Goal: Task Accomplishment & Management: Use online tool/utility

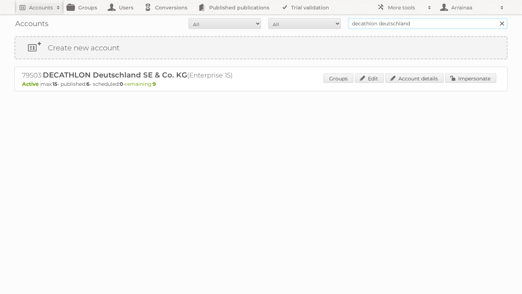
drag, startPoint x: 431, startPoint y: 28, endPoint x: 333, endPoint y: 25, distance: 98.9
click at [333, 25] on form "All Active Expired Pending All Paid Trials Self service decathlon deutschland S…" at bounding box center [260, 23] width 493 height 11
type input "leroy merlin"
click at [496, 18] on input "Search" at bounding box center [501, 23] width 11 height 11
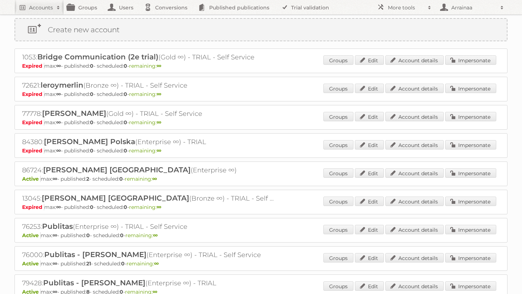
scroll to position [19, 0]
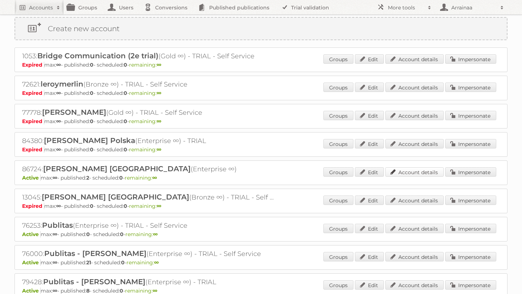
click at [395, 173] on link "Account details" at bounding box center [414, 171] width 58 height 9
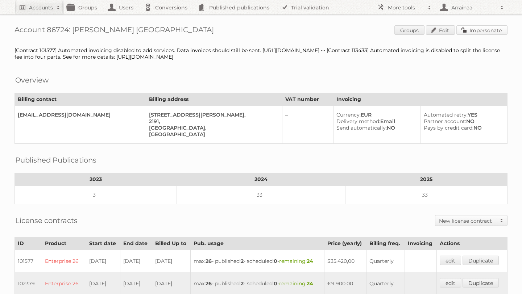
click at [473, 31] on link "Impersonate" at bounding box center [481, 29] width 51 height 9
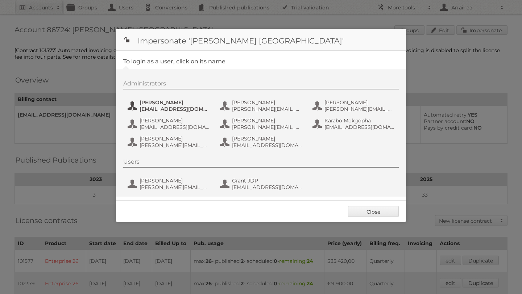
click at [175, 105] on span "Amukelani Baloyi" at bounding box center [174, 102] width 70 height 7
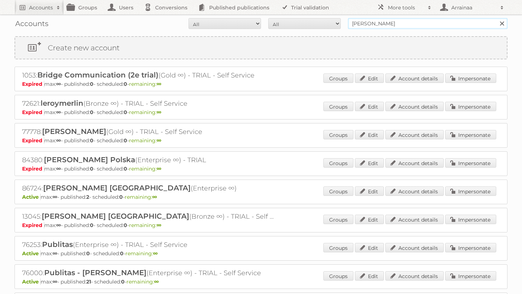
drag, startPoint x: 389, startPoint y: 23, endPoint x: 342, endPoint y: 18, distance: 48.1
click at [342, 18] on form "All Active Expired Pending All Paid Trials Self service leroy merlin Search" at bounding box center [260, 23] width 493 height 11
type input "sapient"
click at [496, 18] on input "Search" at bounding box center [501, 23] width 11 height 11
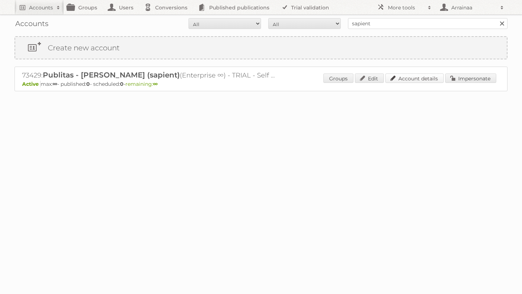
click at [403, 80] on link "Account details" at bounding box center [414, 78] width 58 height 9
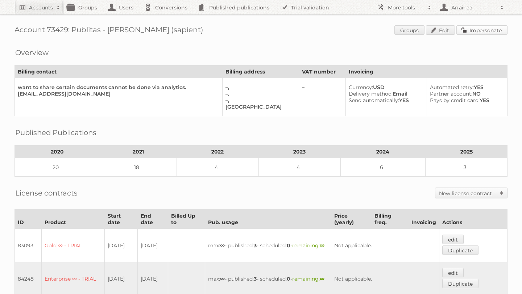
click at [463, 33] on link "Impersonate" at bounding box center [481, 29] width 51 height 9
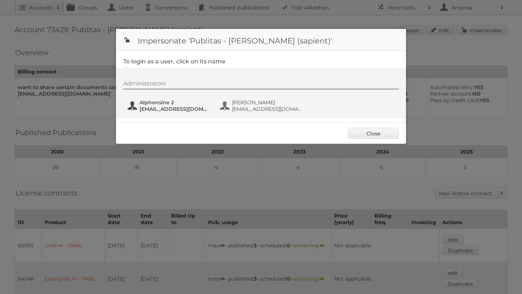
click at [164, 103] on span "Alphonsine 2" at bounding box center [174, 102] width 70 height 7
